Goal: Task Accomplishment & Management: Complete application form

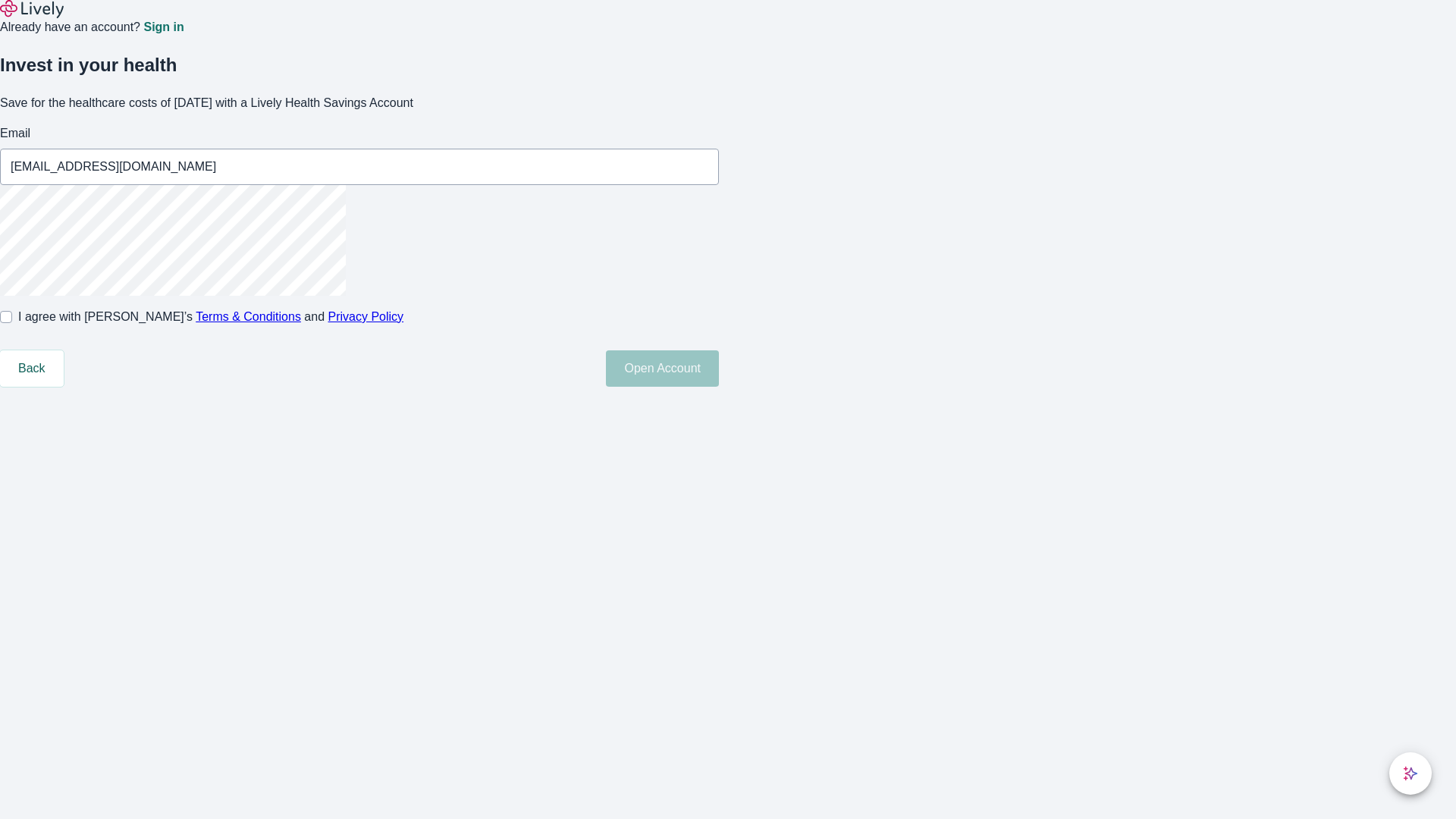
click at [12, 323] on input "I agree with Lively’s Terms & Conditions and Privacy Policy" at bounding box center [6, 317] width 12 height 12
checkbox input "true"
click at [718, 387] on button "Open Account" at bounding box center [662, 368] width 113 height 36
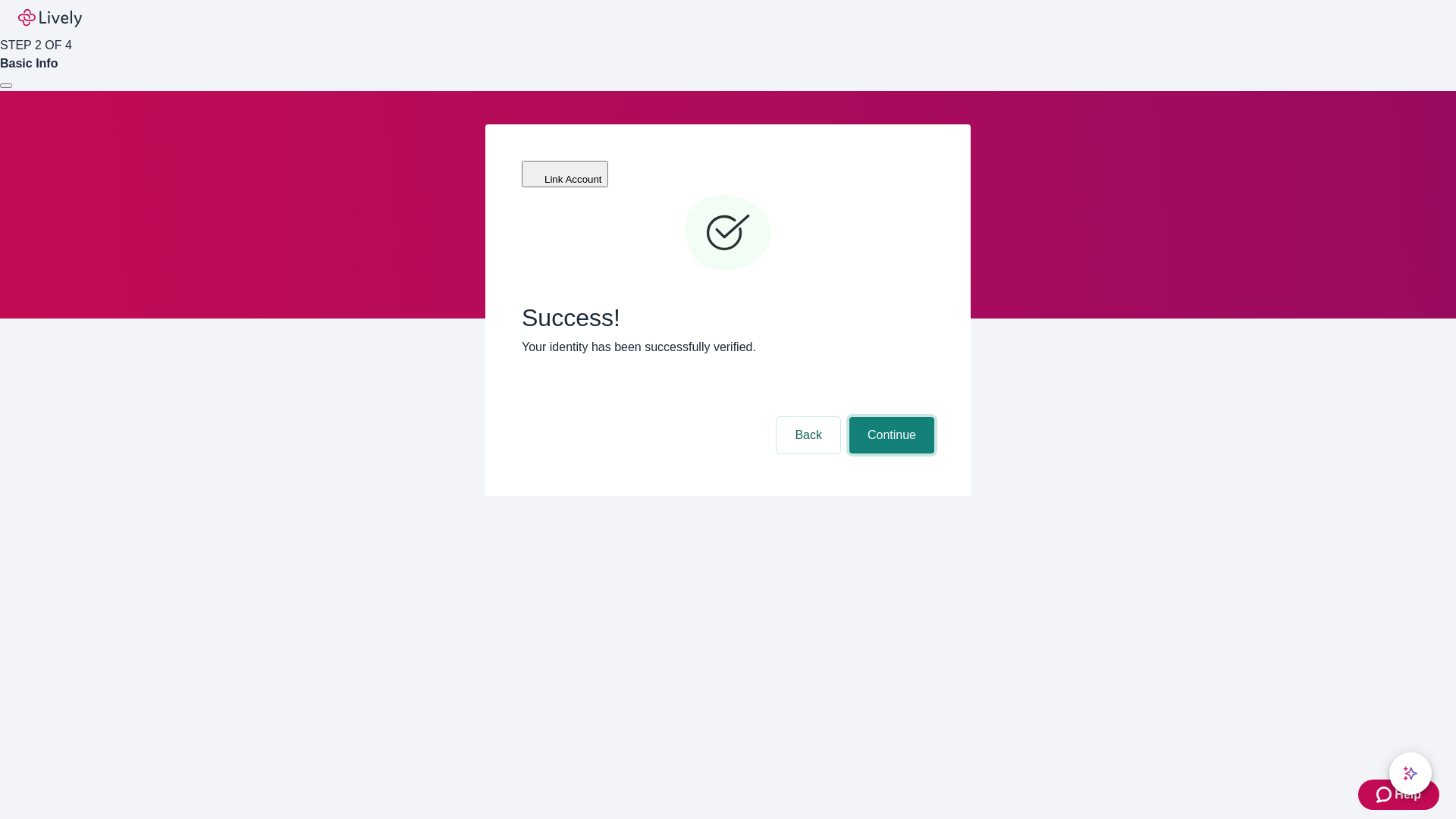
click at [890, 417] on button "Continue" at bounding box center [891, 434] width 85 height 36
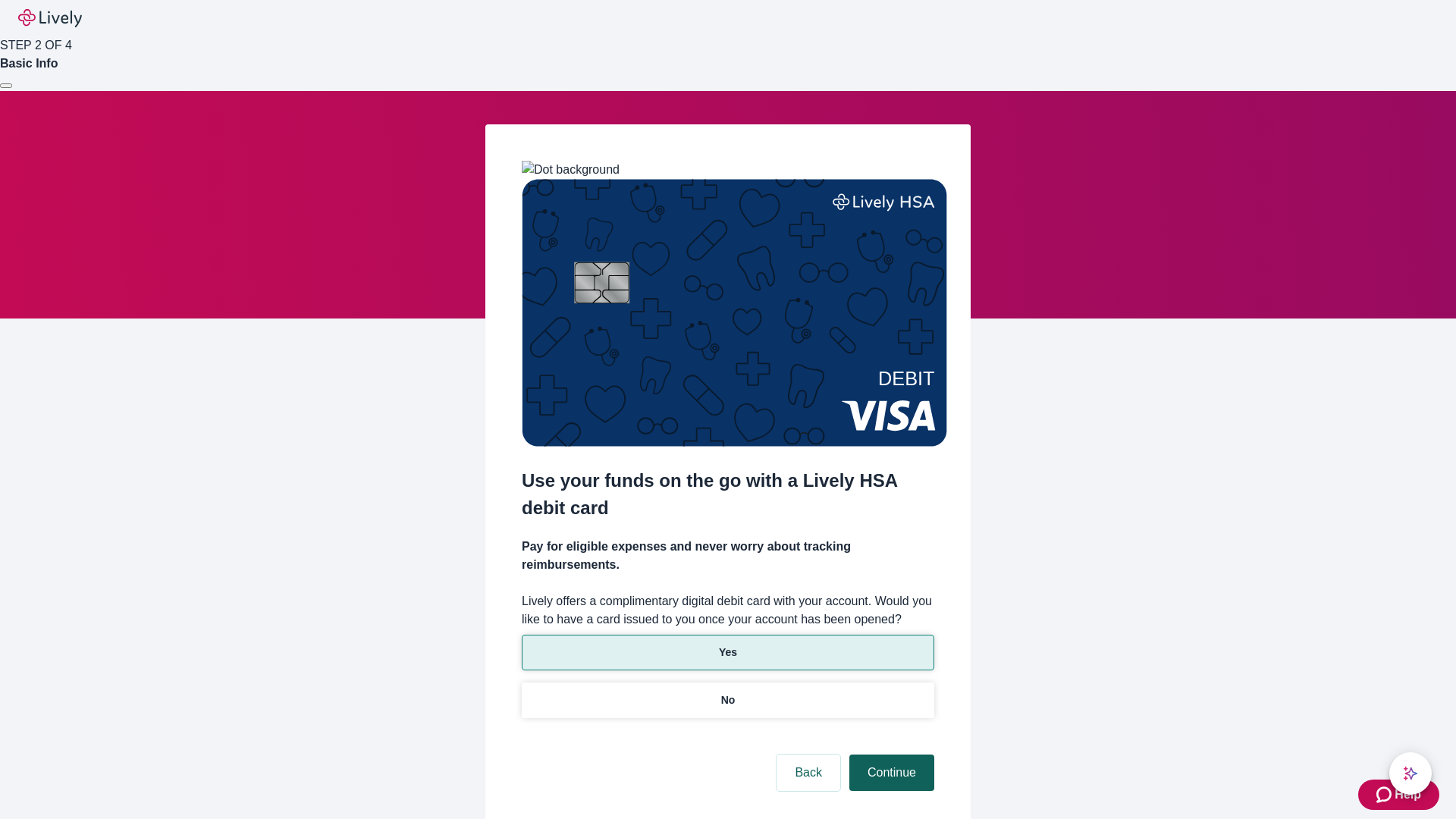
click at [727, 692] on p "No" at bounding box center [728, 700] width 15 height 16
click at [890, 755] on button "Continue" at bounding box center [891, 772] width 85 height 36
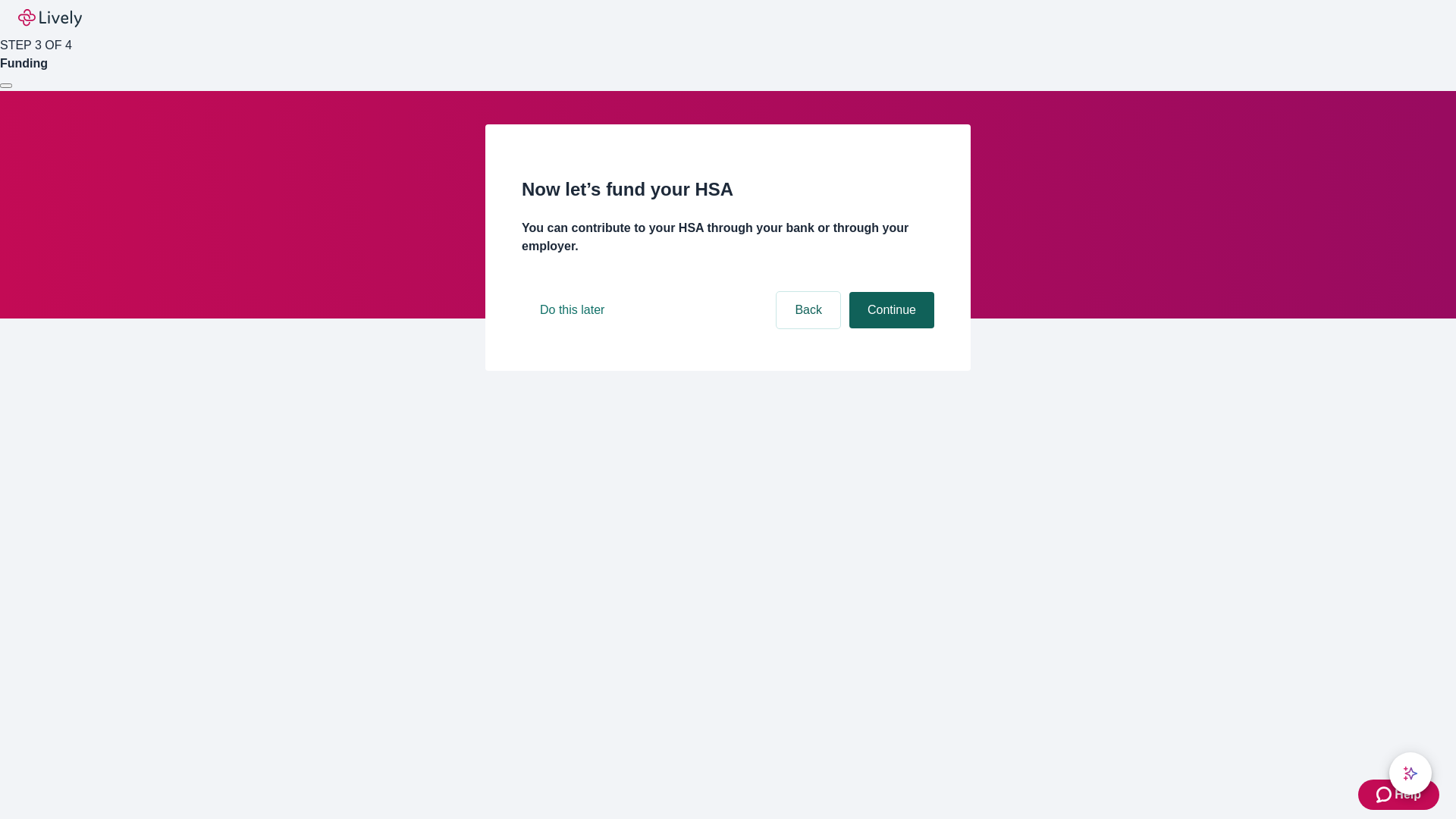
click at [890, 329] on button "Continue" at bounding box center [891, 309] width 85 height 36
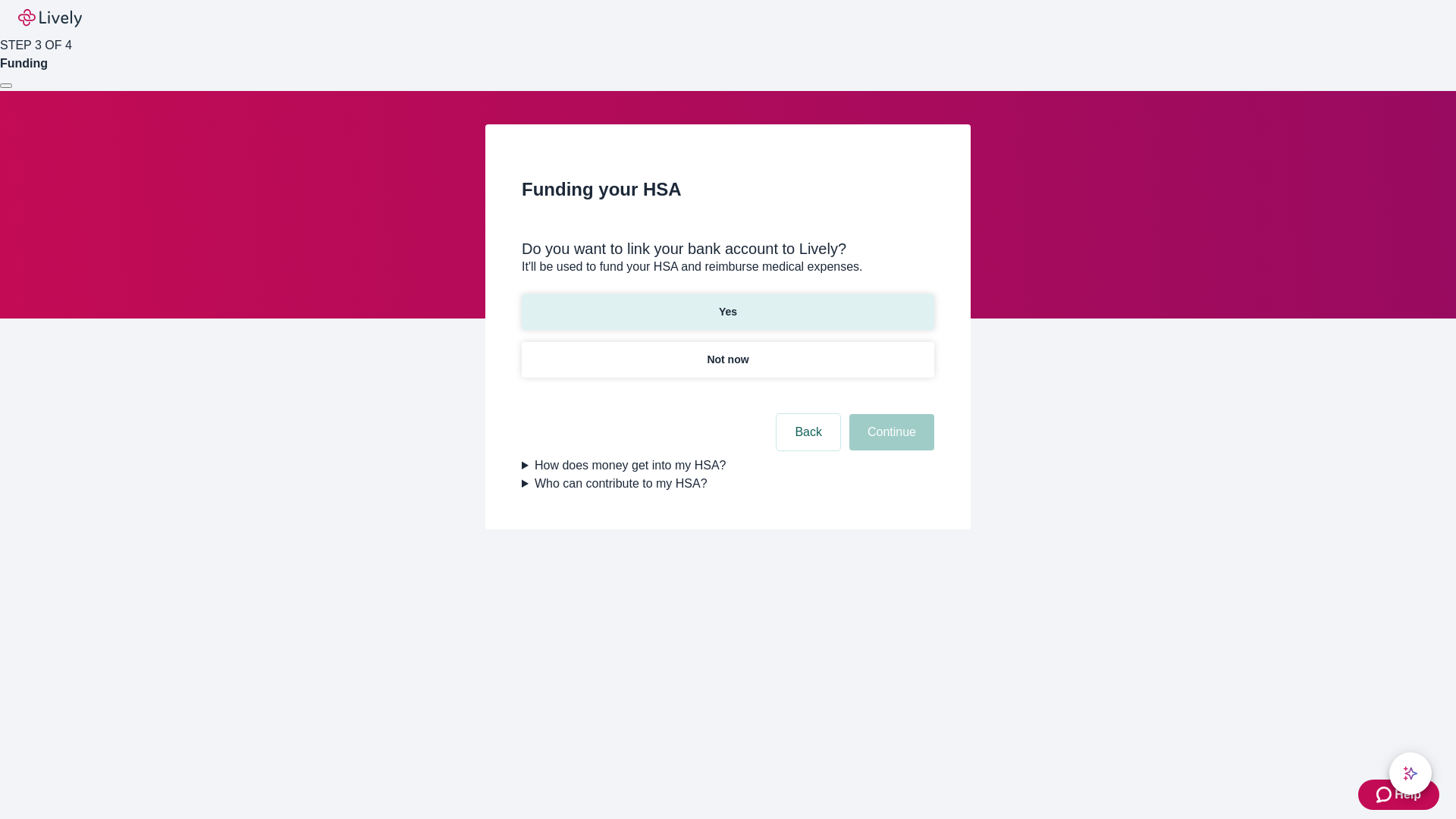
click at [727, 304] on p "Yes" at bounding box center [728, 312] width 18 height 16
click at [890, 414] on button "Continue" at bounding box center [891, 431] width 85 height 36
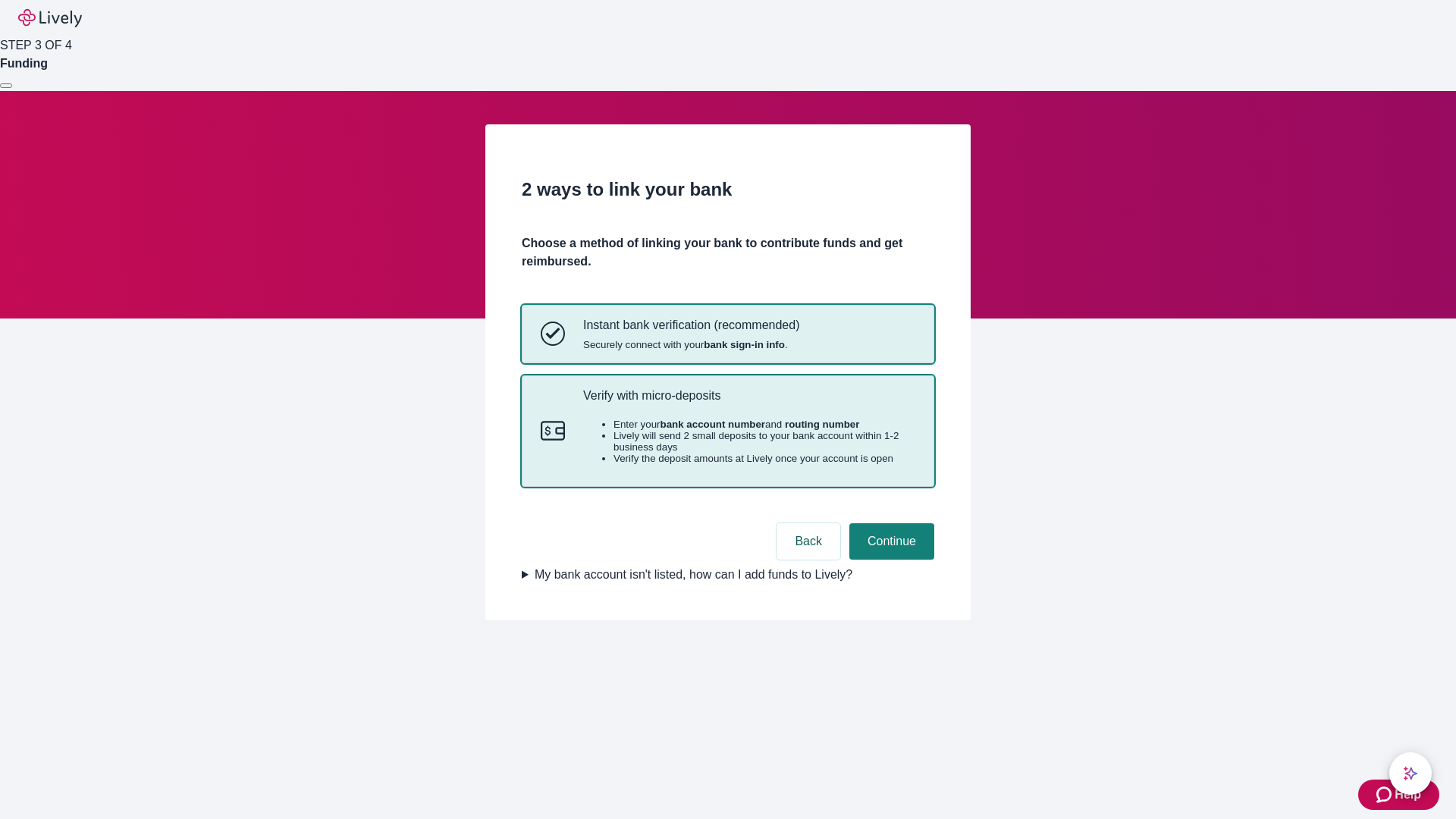
click at [748, 403] on p "Verify with micro-deposits" at bounding box center [749, 395] width 332 height 15
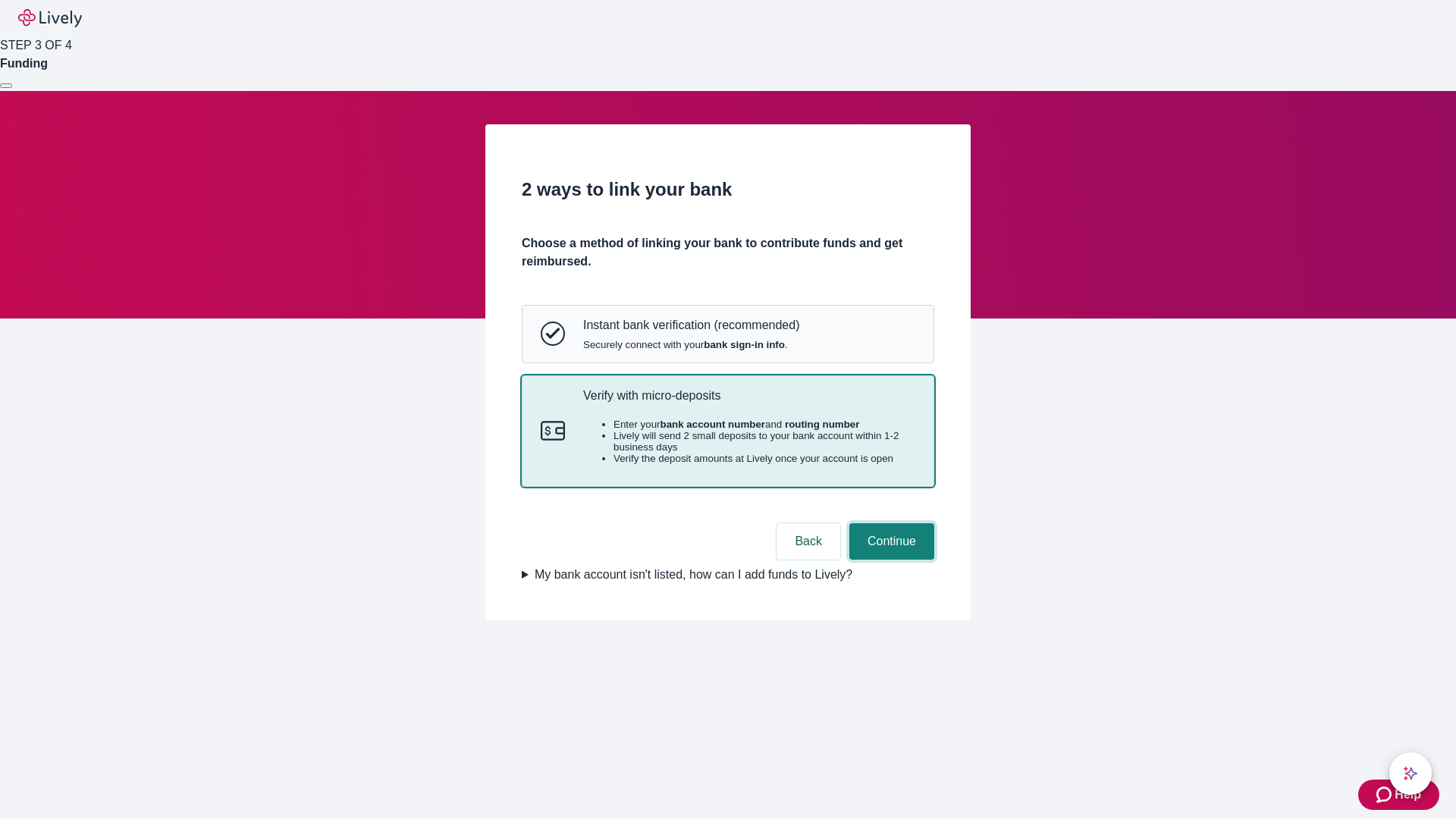
click at [890, 560] on button "Continue" at bounding box center [891, 541] width 85 height 36
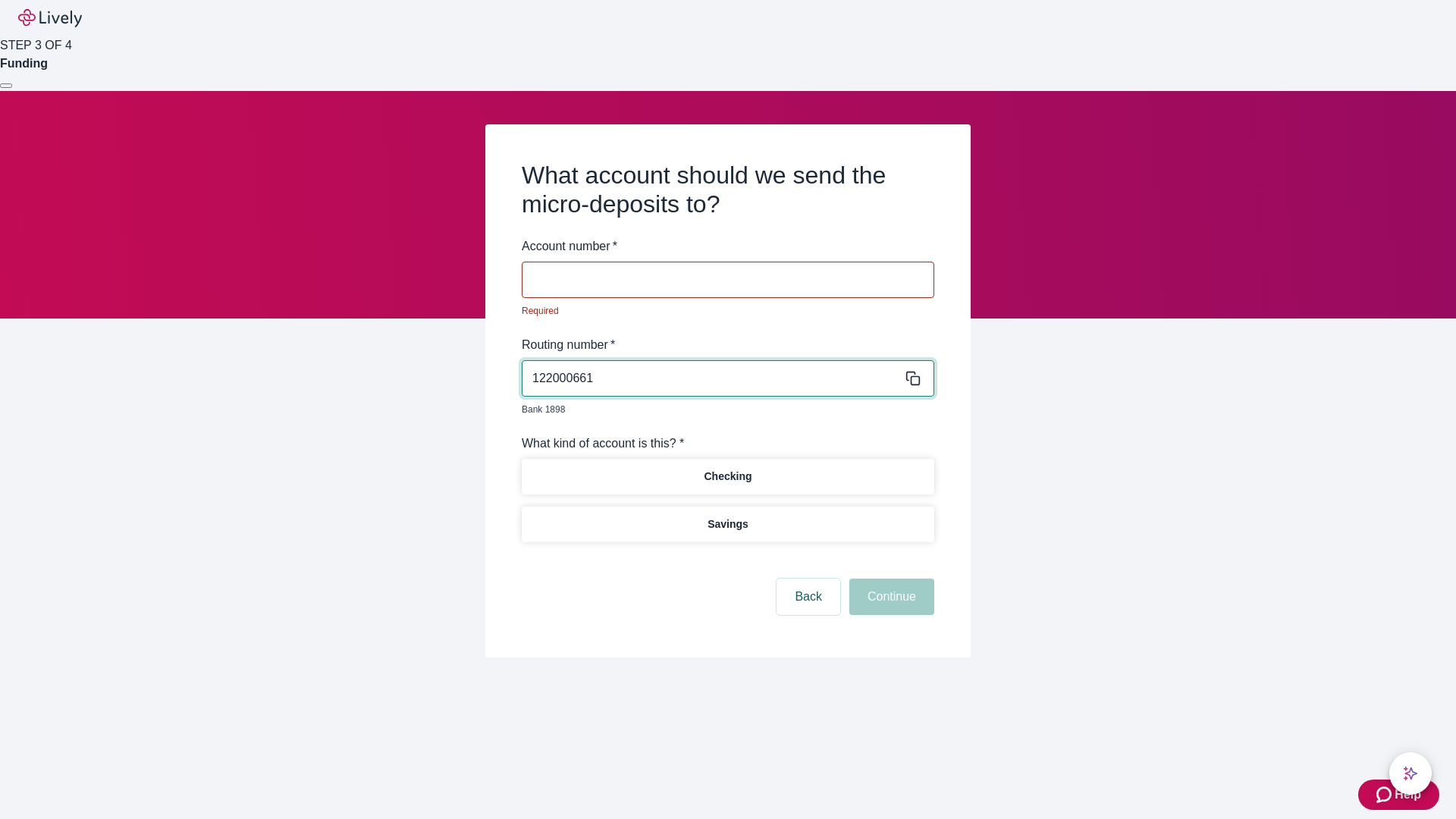
type input "122000661"
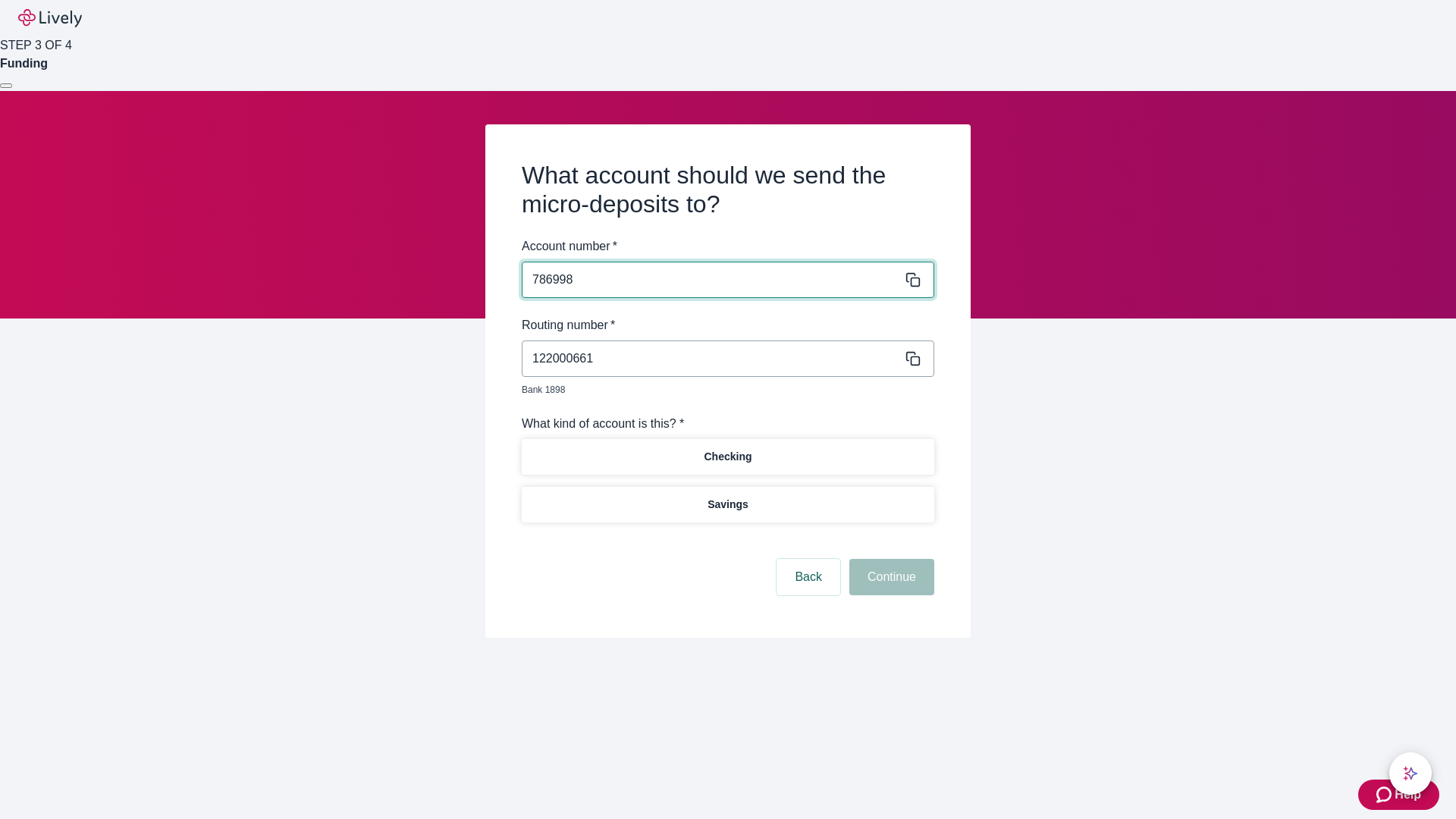
type input "786998"
click at [727, 449] on p "Checking" at bounding box center [728, 457] width 48 height 16
click at [890, 560] on button "Continue" at bounding box center [891, 576] width 85 height 36
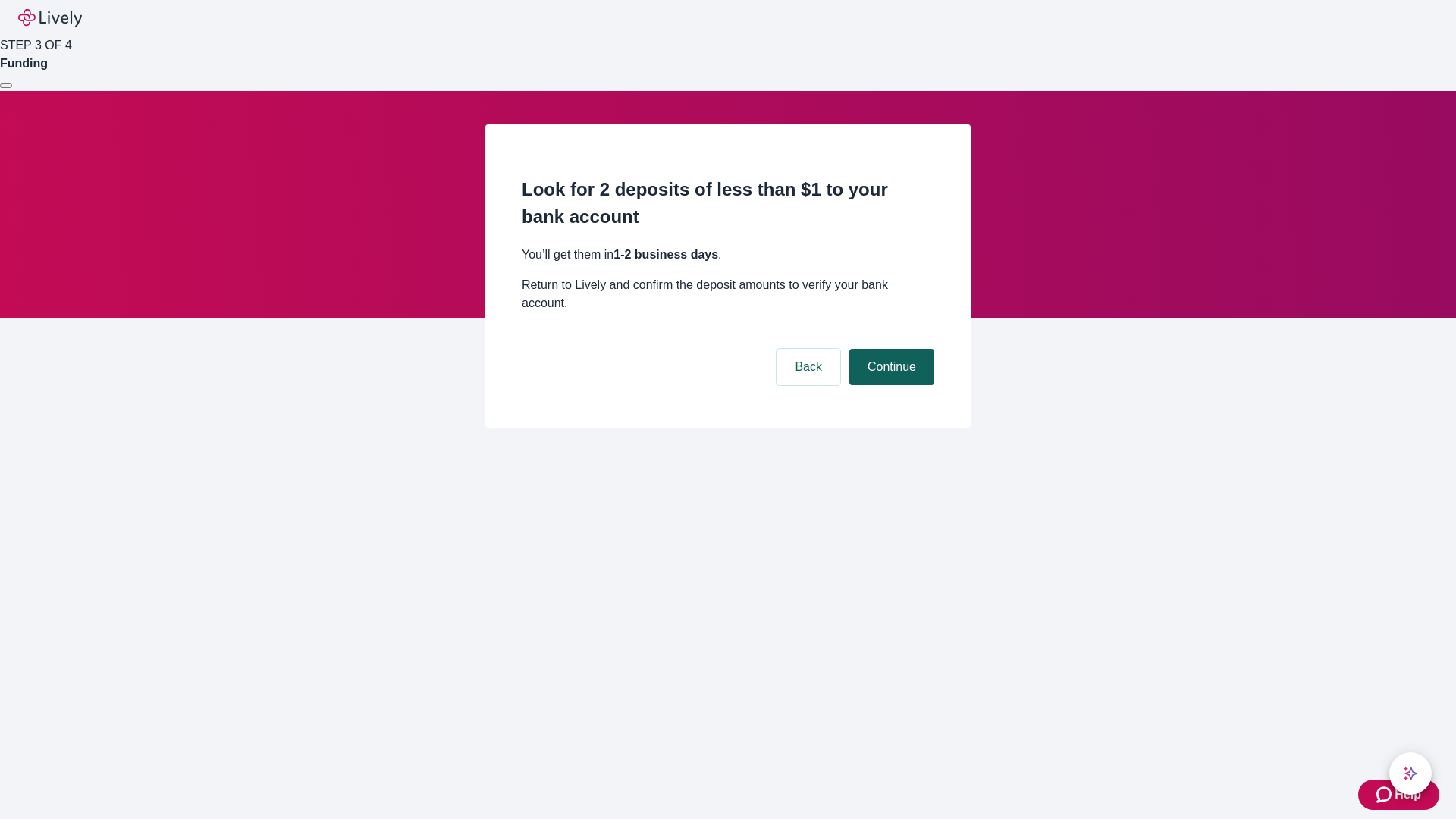
click at [890, 348] on button "Continue" at bounding box center [891, 366] width 85 height 36
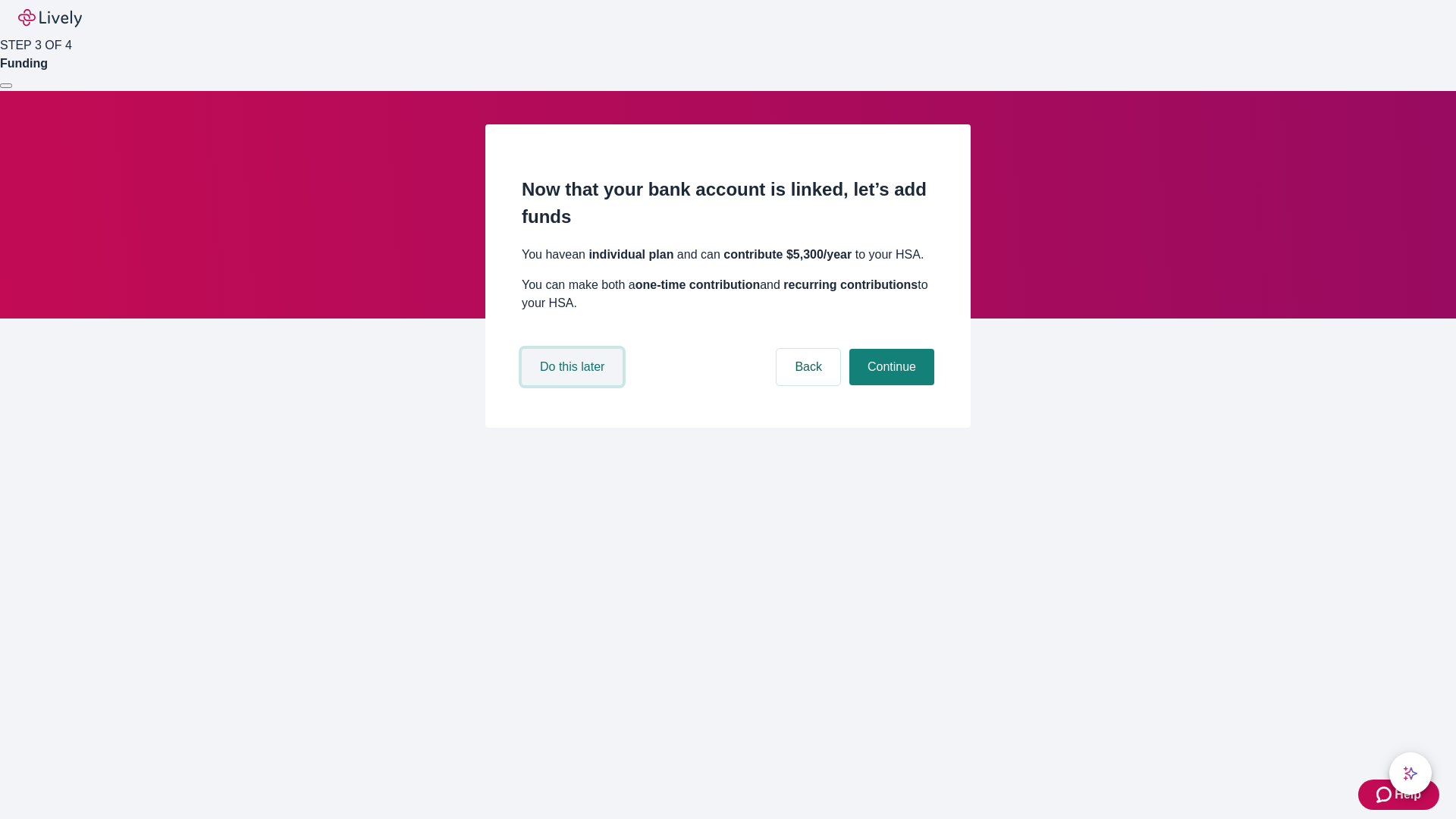
click at [574, 385] on button "Do this later" at bounding box center [572, 366] width 101 height 36
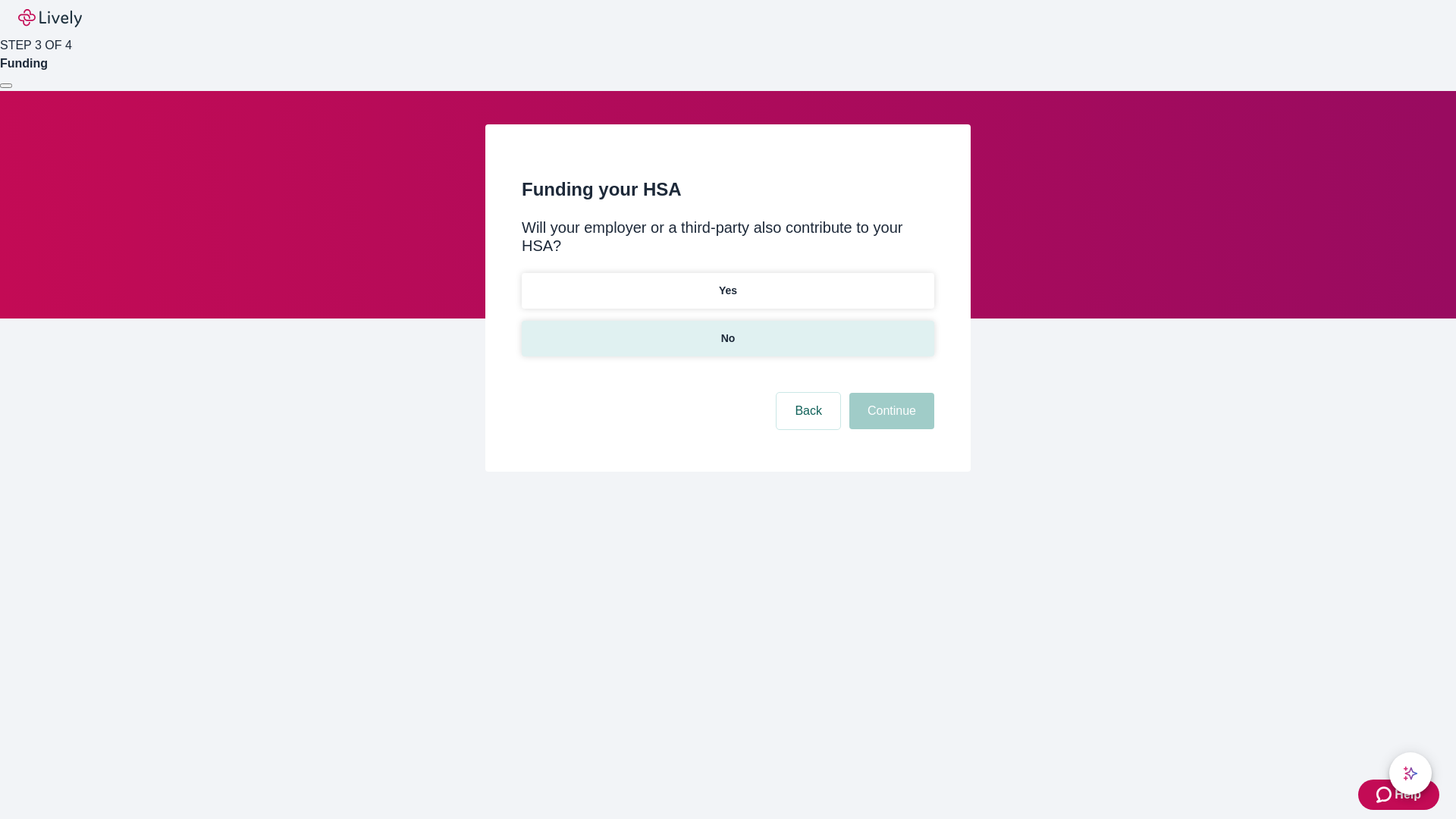
click at [727, 331] on p "No" at bounding box center [728, 338] width 15 height 16
click at [890, 393] on button "Continue" at bounding box center [891, 411] width 85 height 36
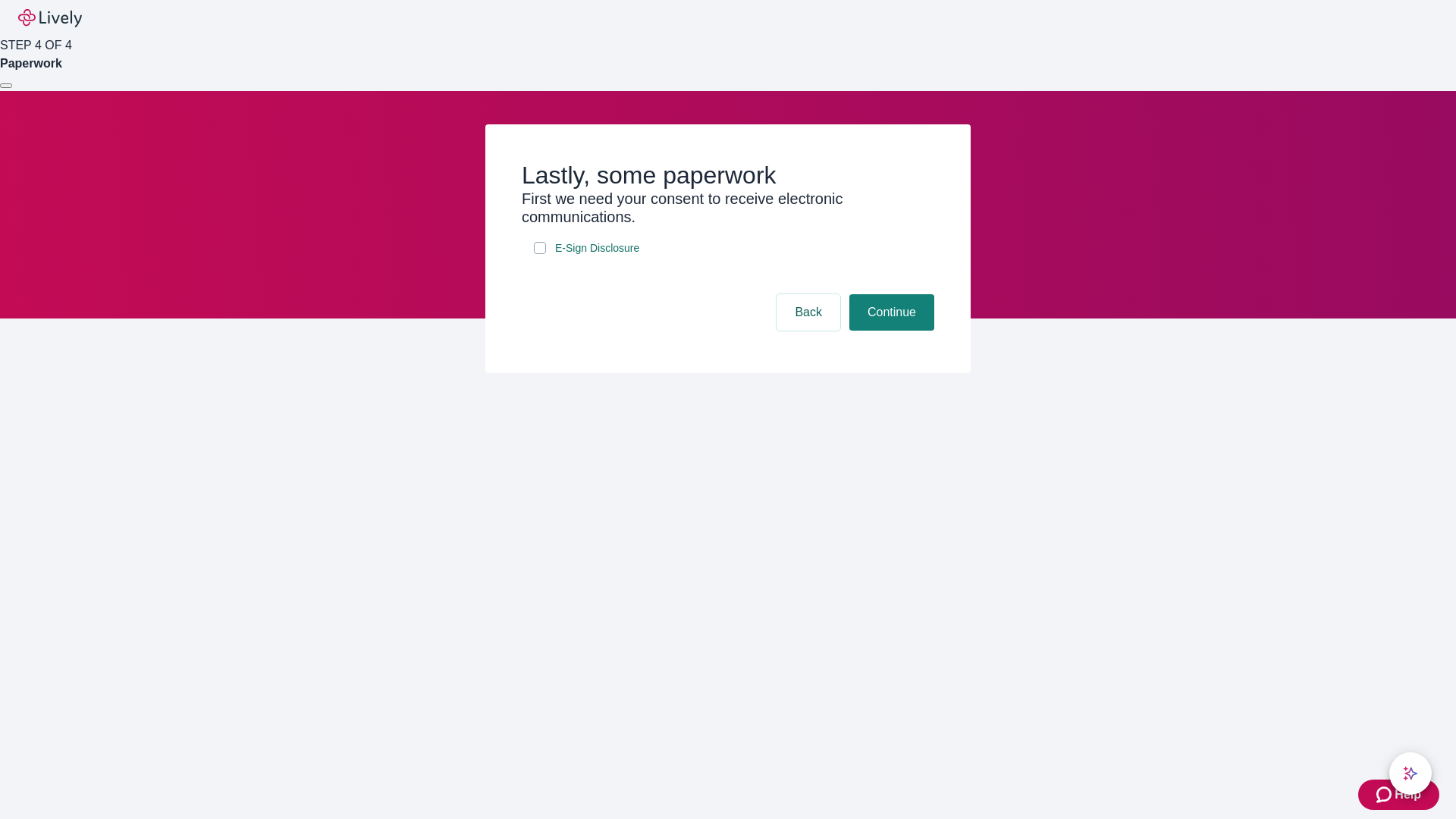
click at [540, 254] on input "E-Sign Disclosure" at bounding box center [540, 248] width 12 height 12
checkbox input "true"
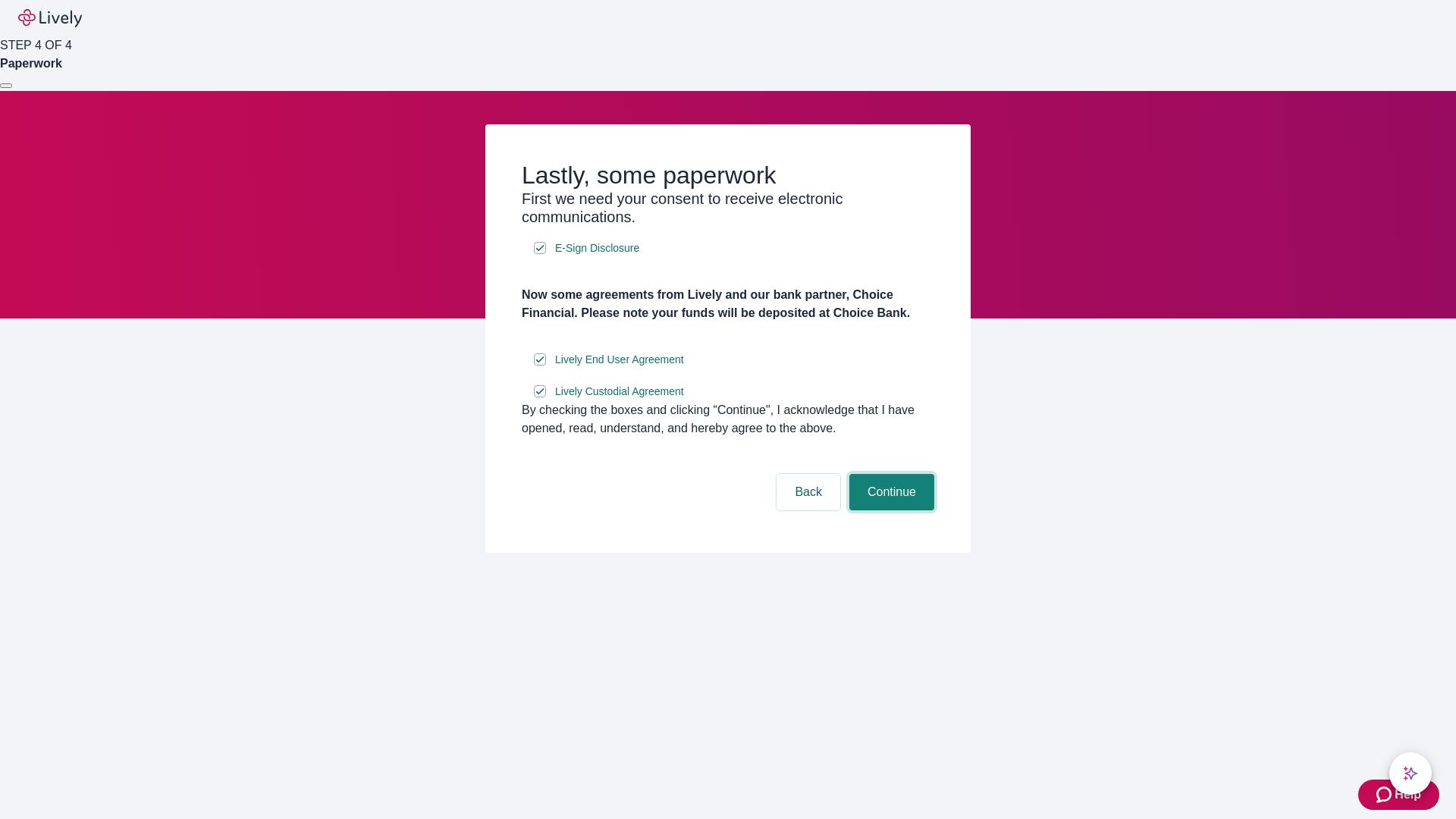
click at [890, 510] on button "Continue" at bounding box center [891, 491] width 85 height 36
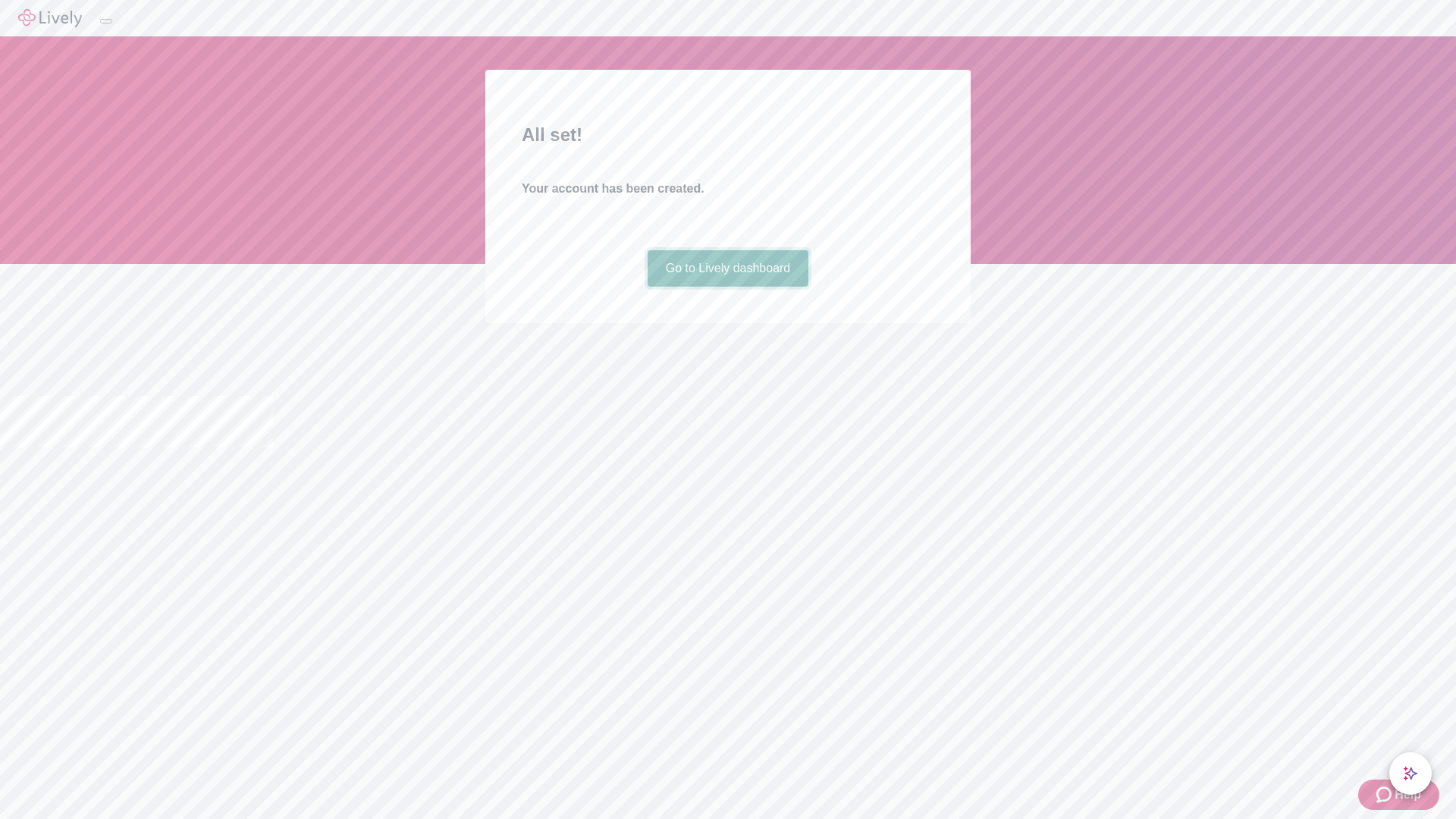
click at [727, 286] on link "Go to Lively dashboard" at bounding box center [728, 268] width 161 height 36
